Goal: Task Accomplishment & Management: Manage account settings

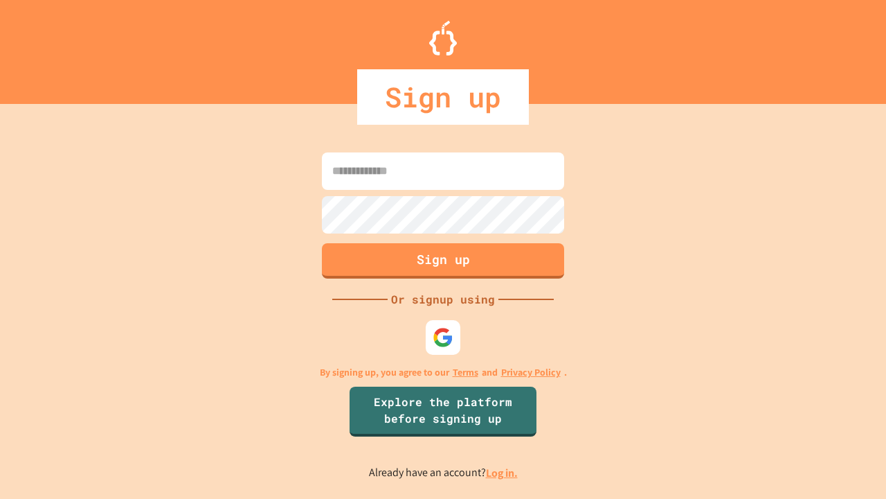
click at [503, 472] on link "Log in." at bounding box center [502, 472] width 32 height 15
